Goal: Task Accomplishment & Management: Use online tool/utility

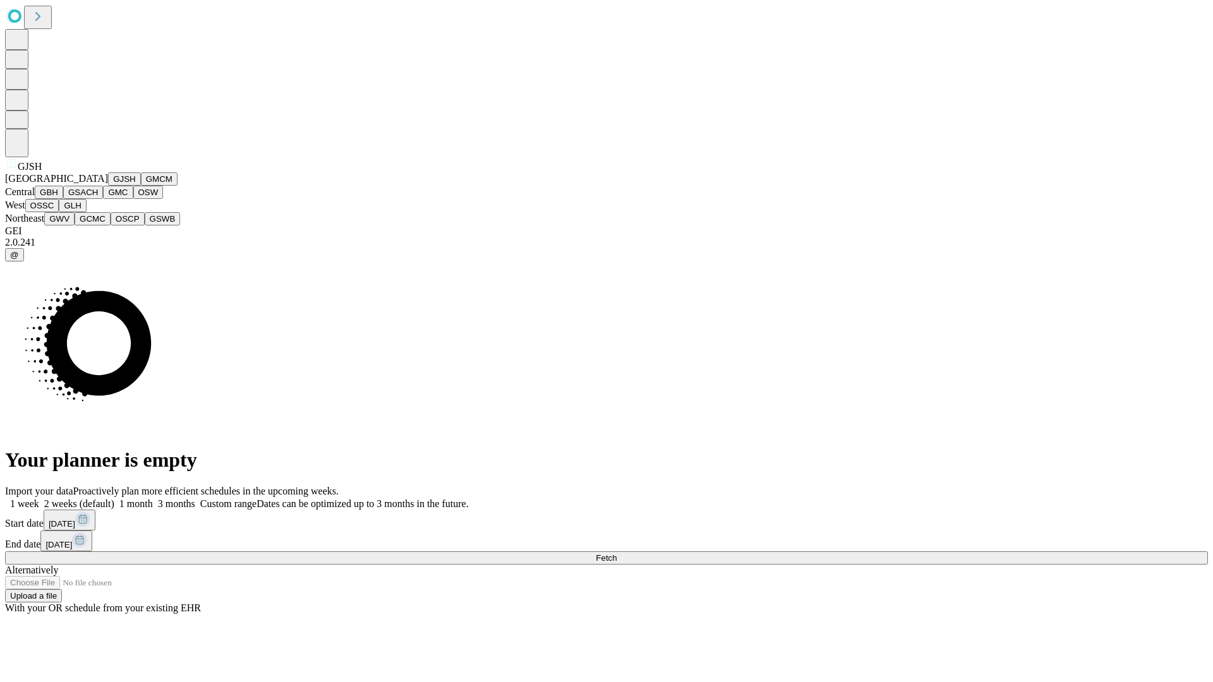
click at [108, 186] on button "GJSH" at bounding box center [124, 179] width 33 height 13
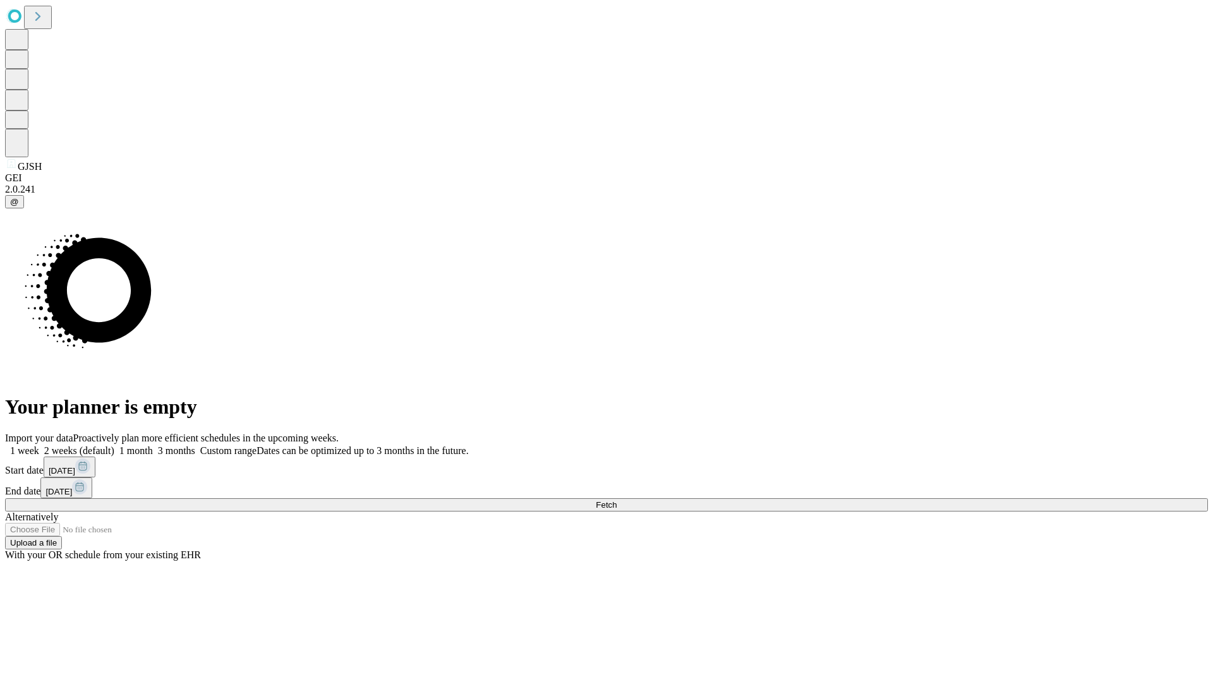
click at [153, 446] on label "1 month" at bounding box center [133, 451] width 39 height 11
click at [617, 500] on span "Fetch" at bounding box center [606, 504] width 21 height 9
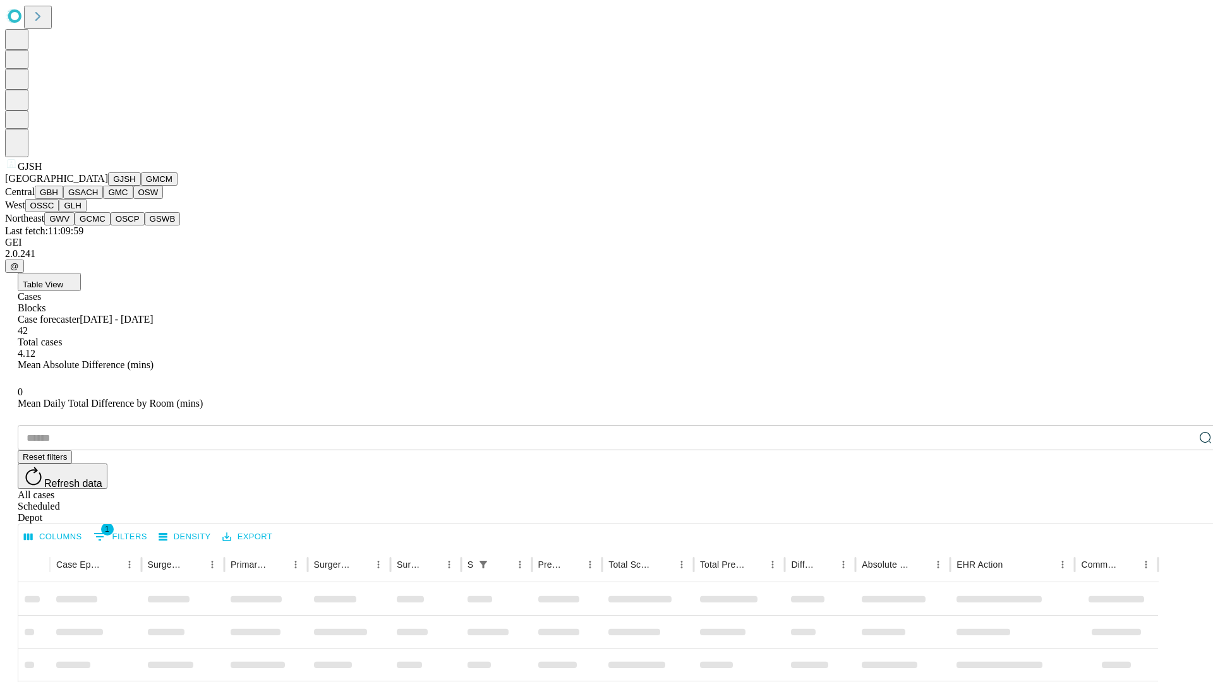
click at [141, 186] on button "GMCM" at bounding box center [159, 179] width 37 height 13
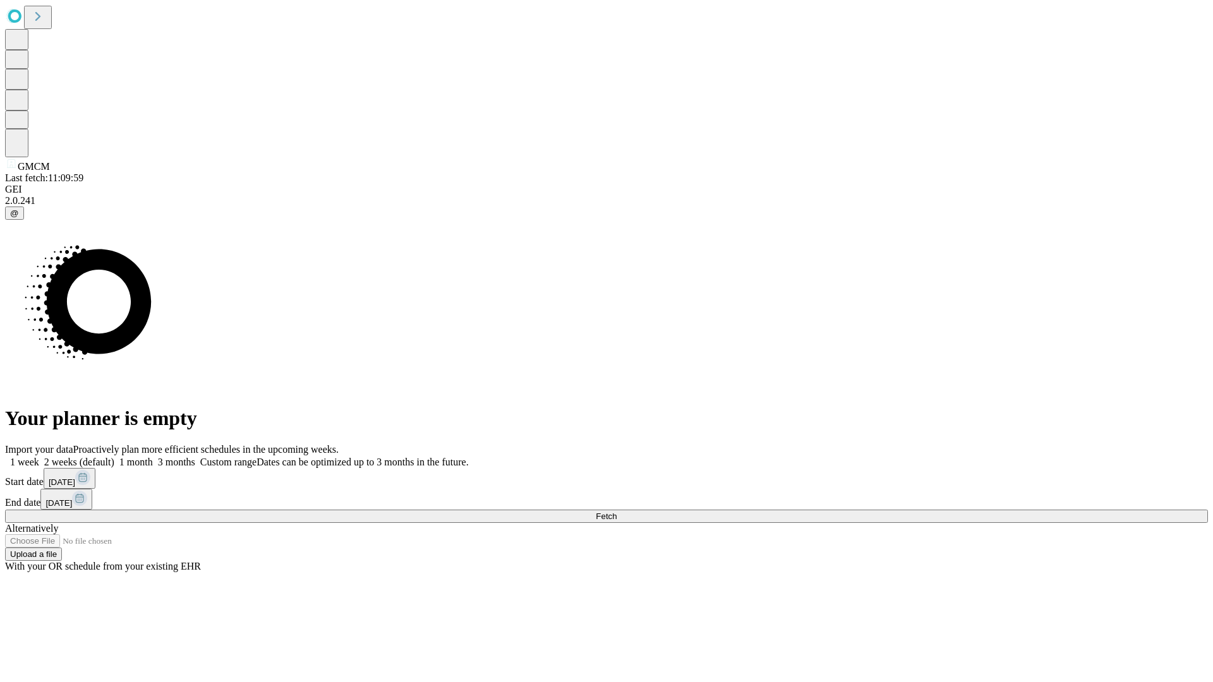
click at [153, 457] on label "1 month" at bounding box center [133, 462] width 39 height 11
click at [617, 512] on span "Fetch" at bounding box center [606, 516] width 21 height 9
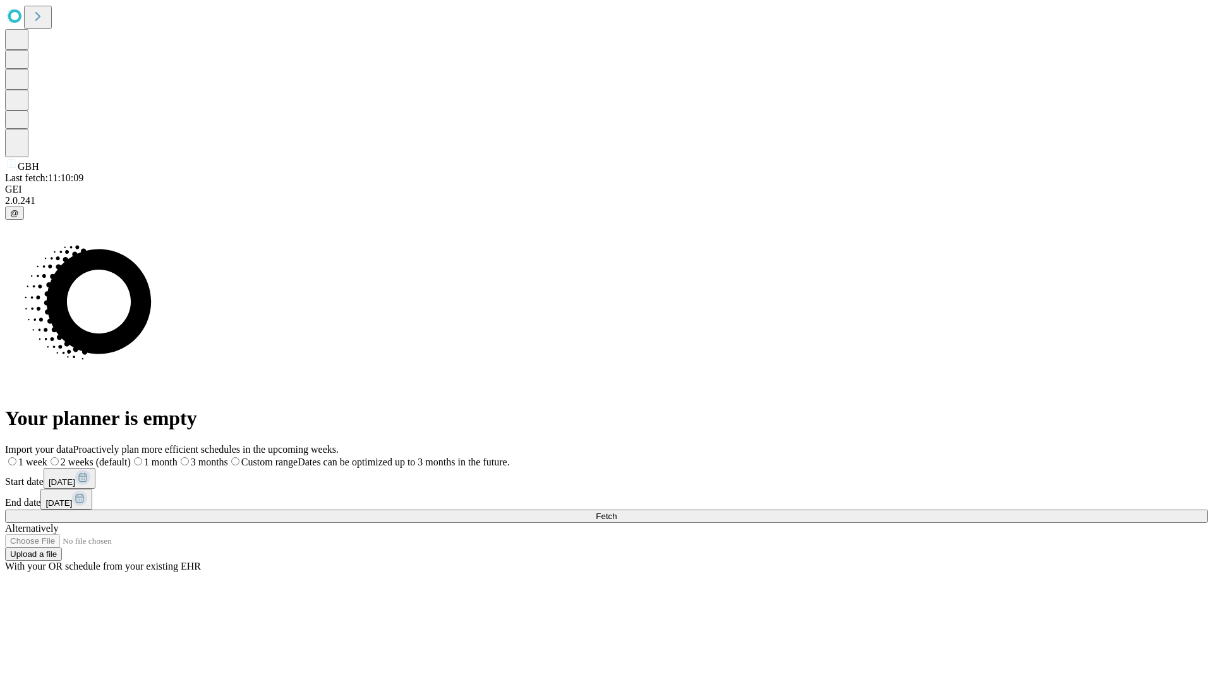
click at [178, 457] on label "1 month" at bounding box center [154, 462] width 47 height 11
click at [617, 512] on span "Fetch" at bounding box center [606, 516] width 21 height 9
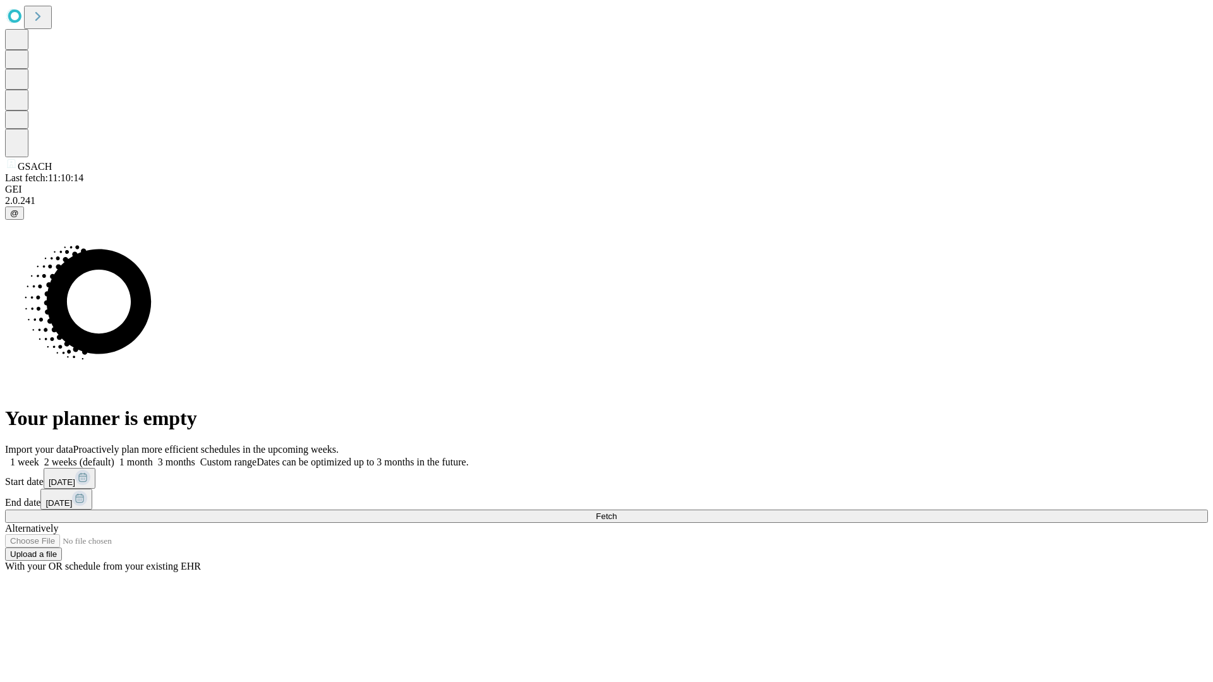
click at [153, 457] on label "1 month" at bounding box center [133, 462] width 39 height 11
click at [617, 512] on span "Fetch" at bounding box center [606, 516] width 21 height 9
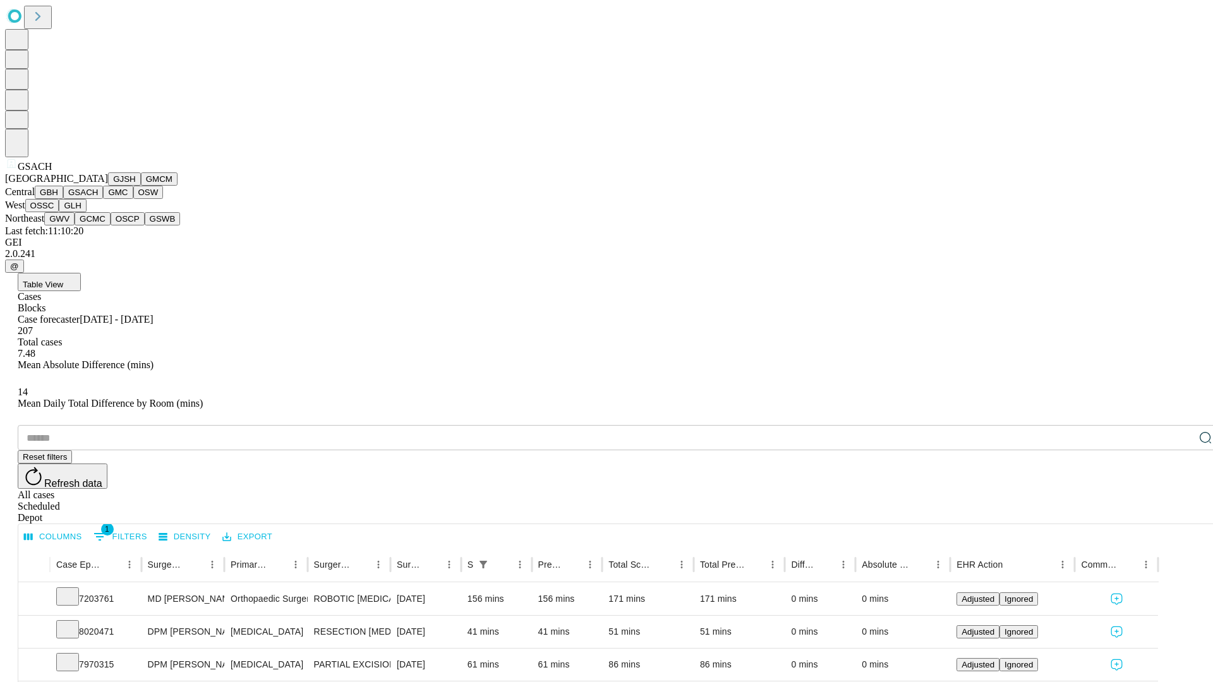
click at [103, 199] on button "GMC" at bounding box center [118, 192] width 30 height 13
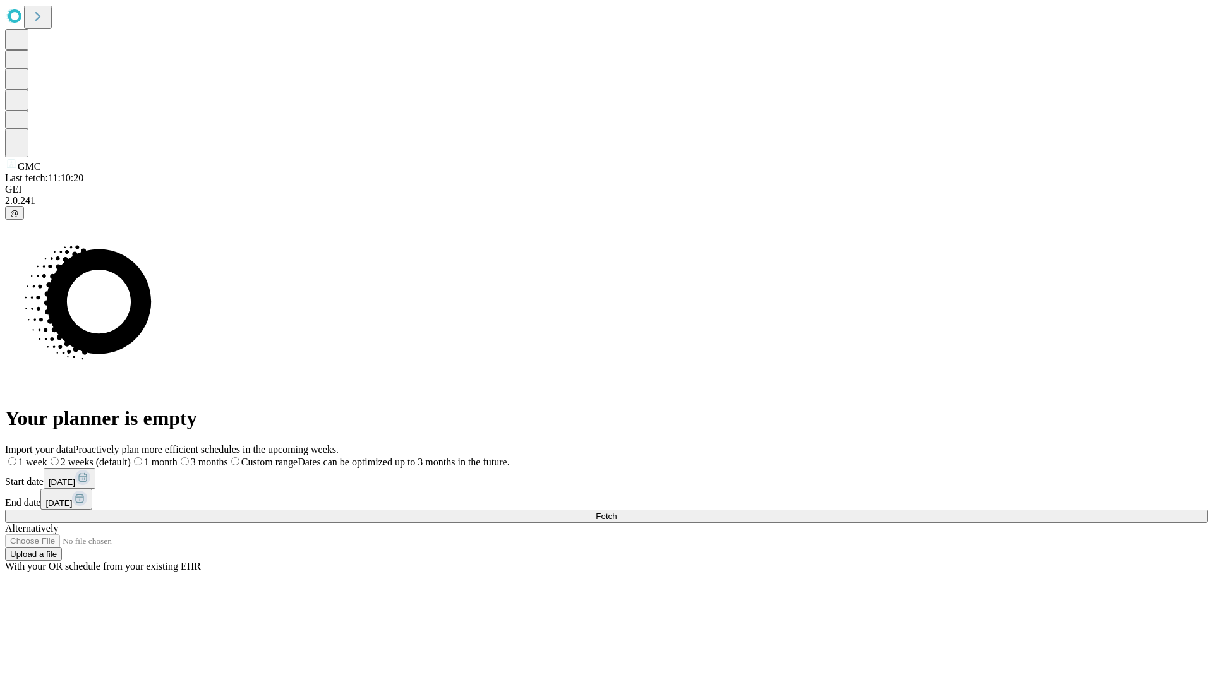
click at [178, 457] on label "1 month" at bounding box center [154, 462] width 47 height 11
click at [617, 512] on span "Fetch" at bounding box center [606, 516] width 21 height 9
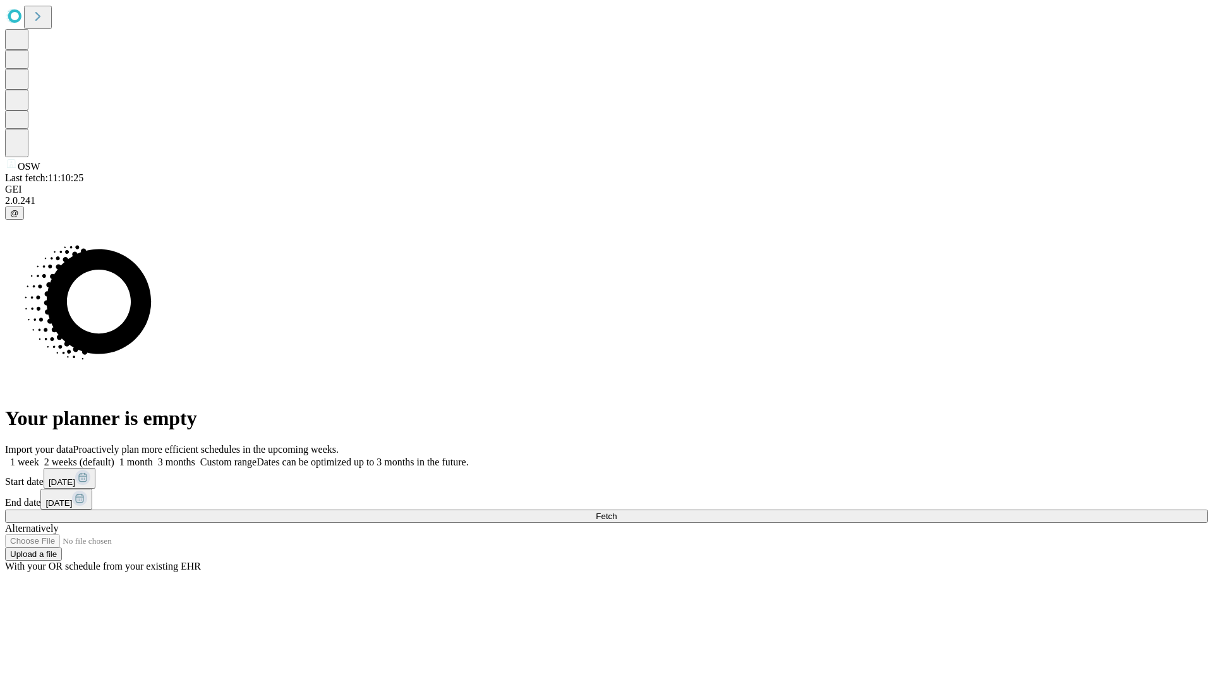
click at [153, 457] on label "1 month" at bounding box center [133, 462] width 39 height 11
click at [617, 512] on span "Fetch" at bounding box center [606, 516] width 21 height 9
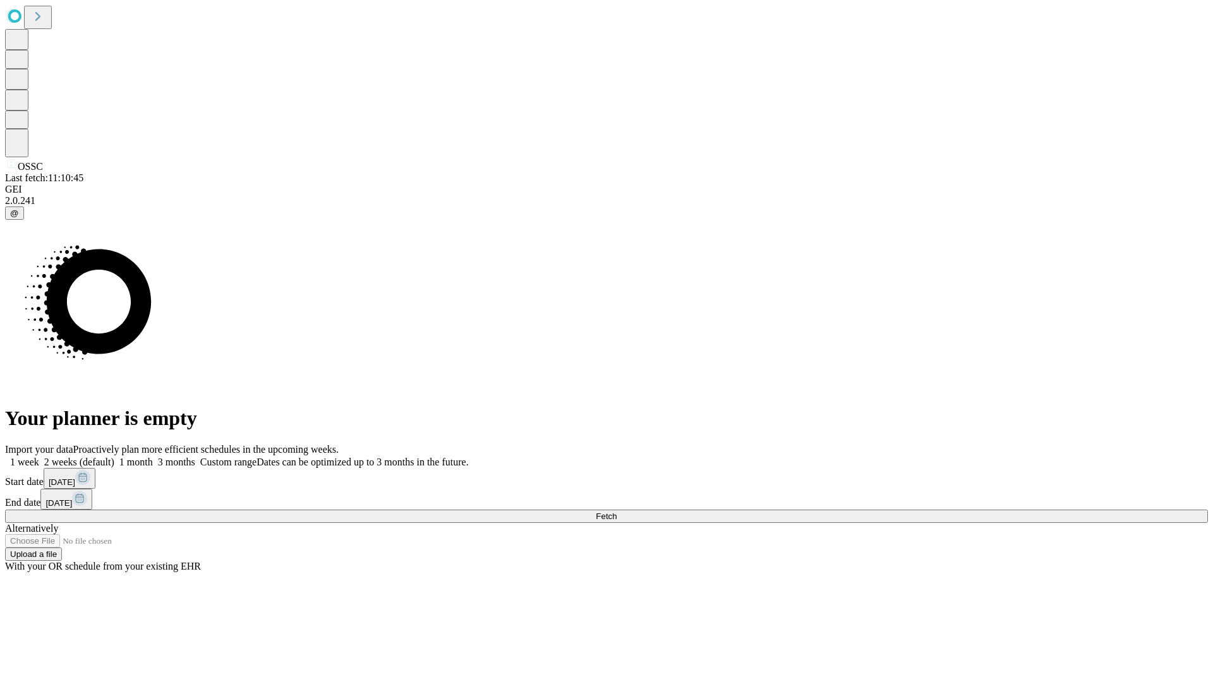
click at [153, 457] on label "1 month" at bounding box center [133, 462] width 39 height 11
click at [617, 512] on span "Fetch" at bounding box center [606, 516] width 21 height 9
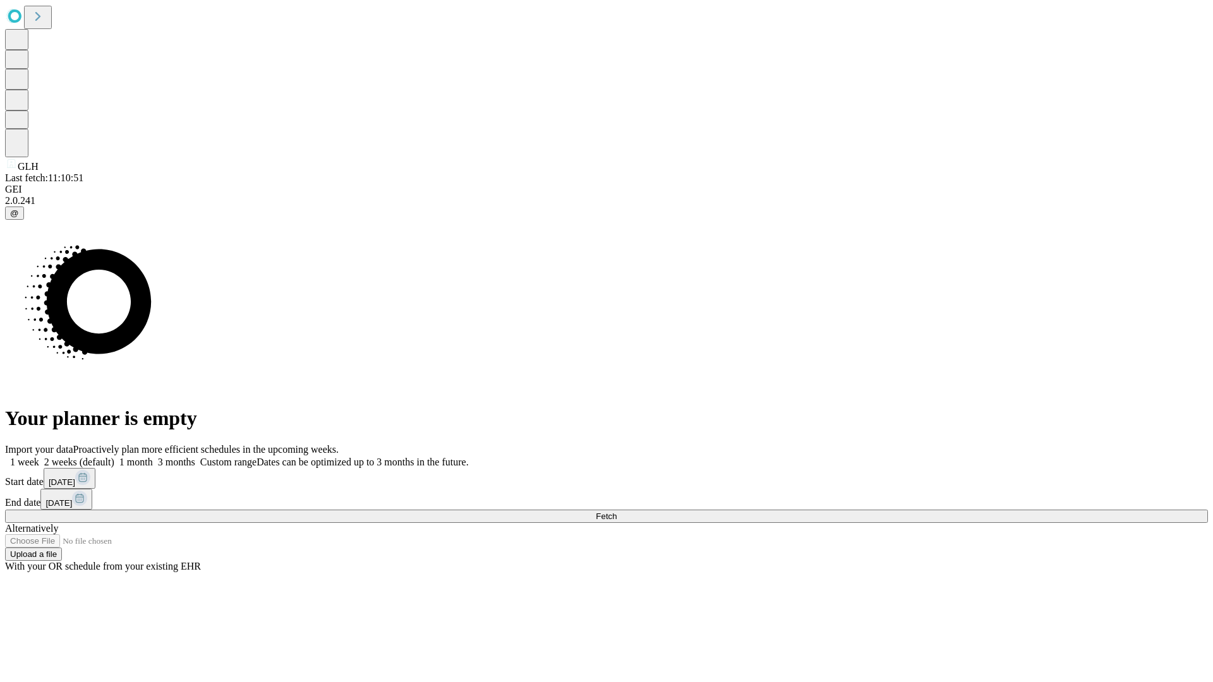
click at [617, 512] on span "Fetch" at bounding box center [606, 516] width 21 height 9
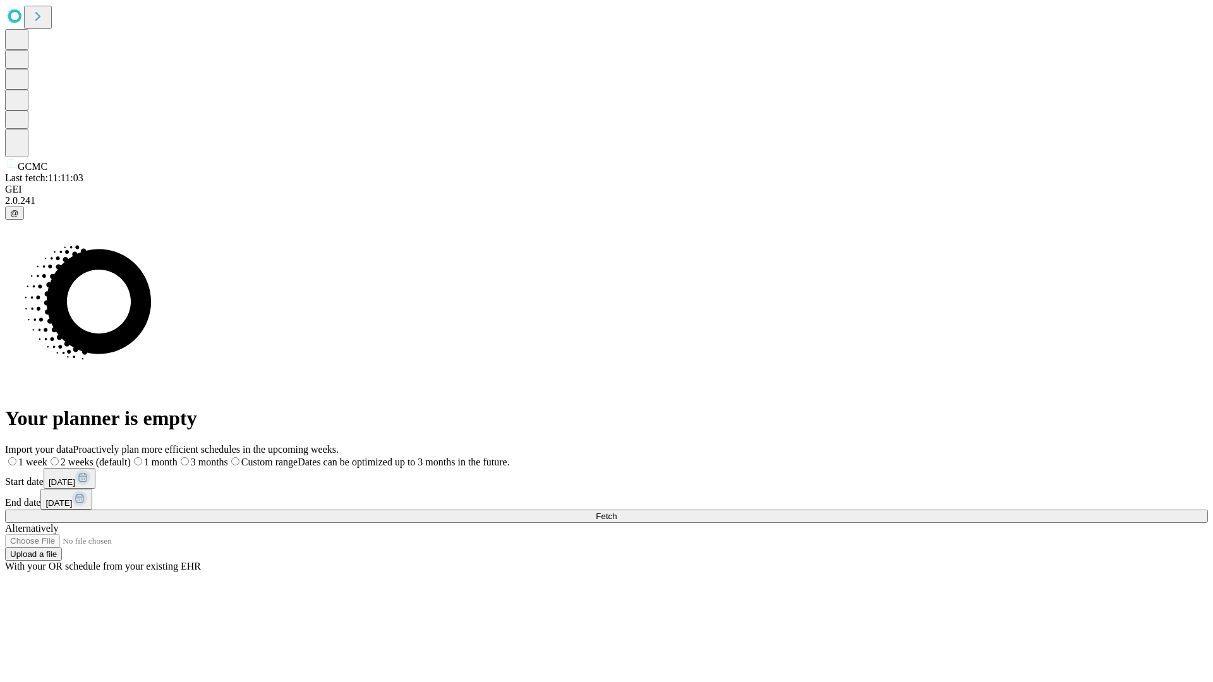
click at [178, 457] on label "1 month" at bounding box center [154, 462] width 47 height 11
click at [617, 512] on span "Fetch" at bounding box center [606, 516] width 21 height 9
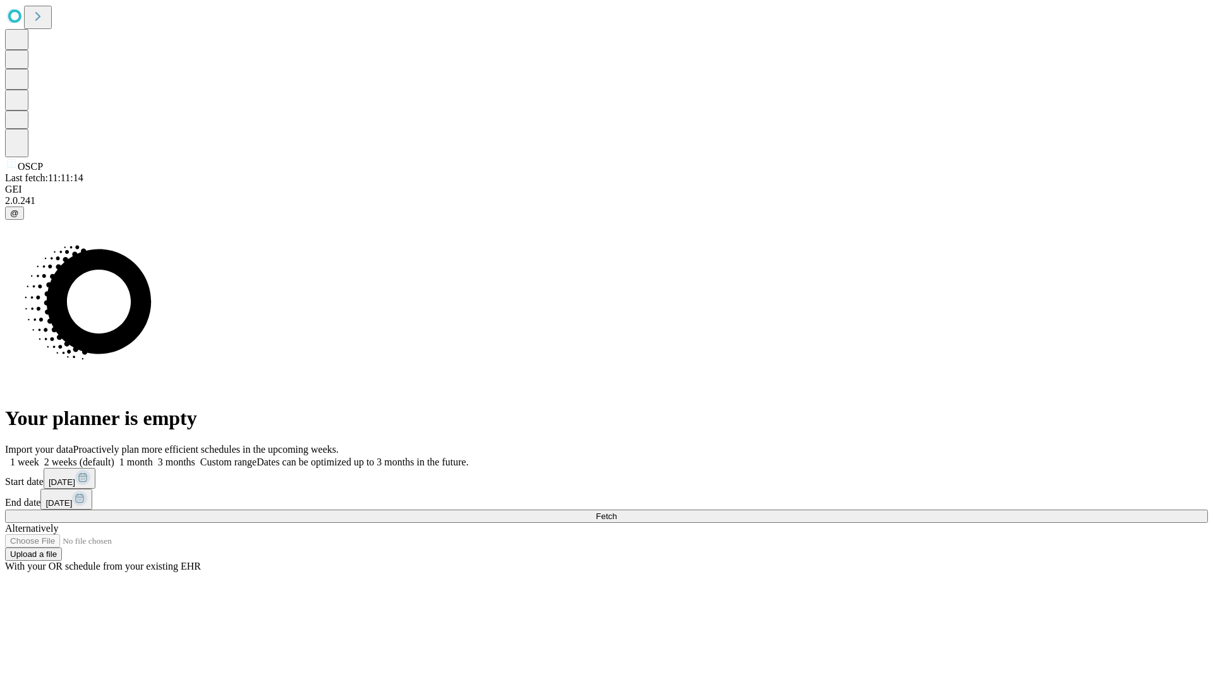
click at [153, 457] on label "1 month" at bounding box center [133, 462] width 39 height 11
click at [617, 512] on span "Fetch" at bounding box center [606, 516] width 21 height 9
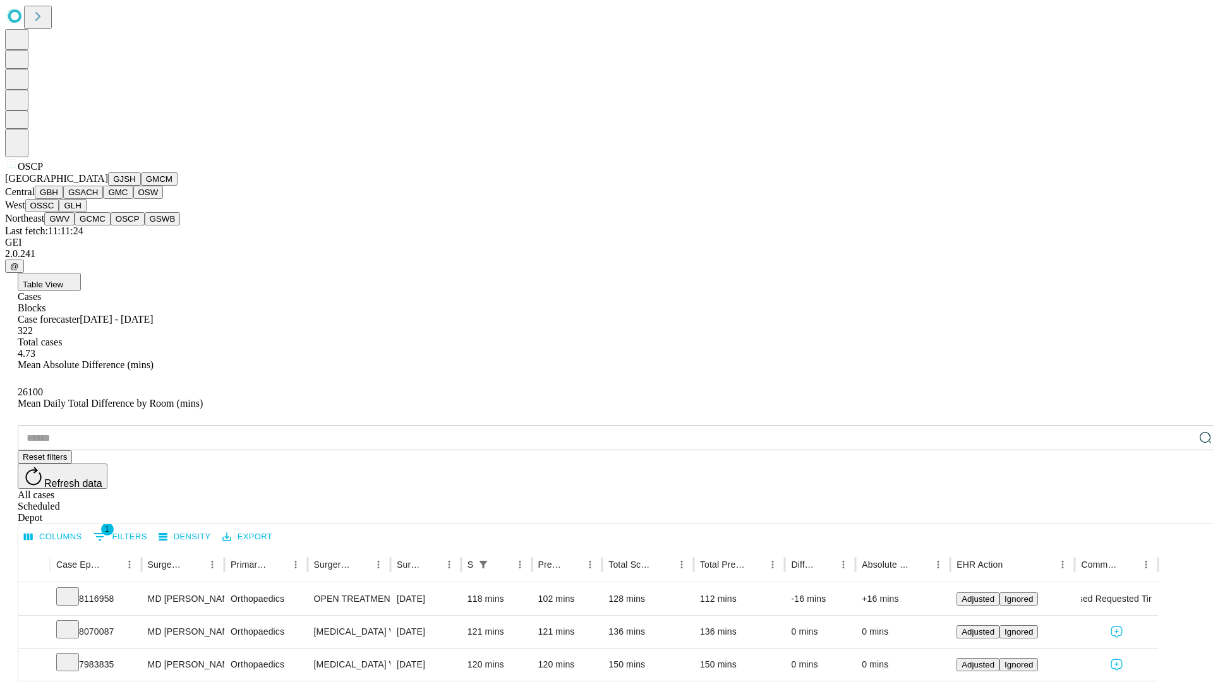
click at [145, 226] on button "GSWB" at bounding box center [163, 218] width 36 height 13
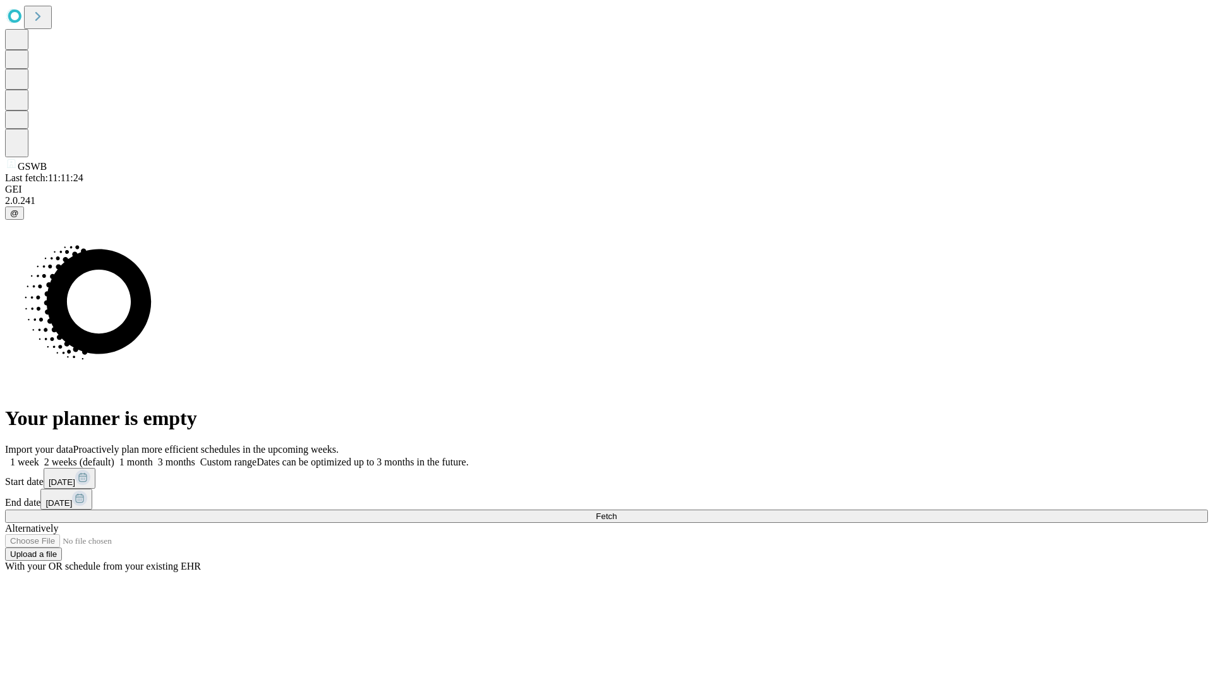
click at [153, 457] on label "1 month" at bounding box center [133, 462] width 39 height 11
click at [617, 512] on span "Fetch" at bounding box center [606, 516] width 21 height 9
